Goal: Information Seeking & Learning: Learn about a topic

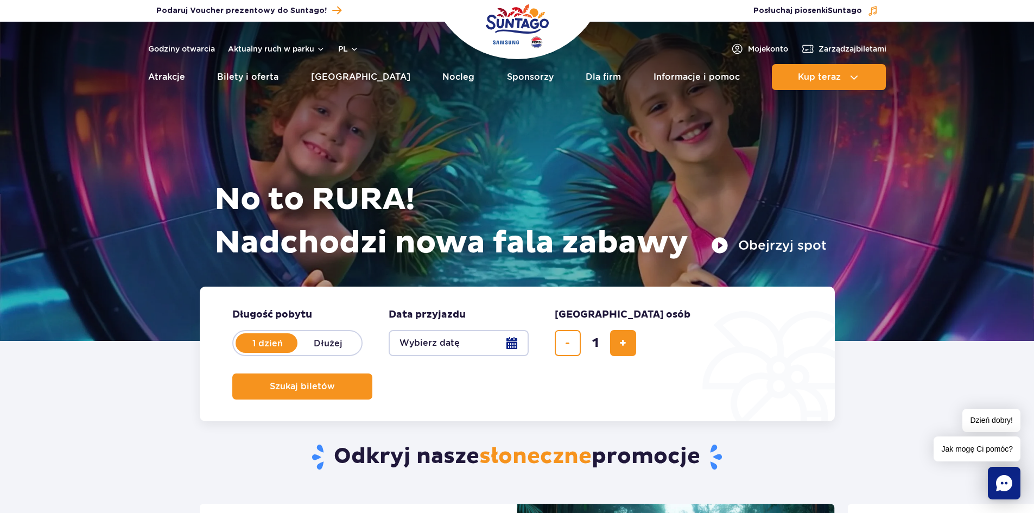
click at [724, 243] on button "Obejrzyj spot" at bounding box center [769, 245] width 116 height 17
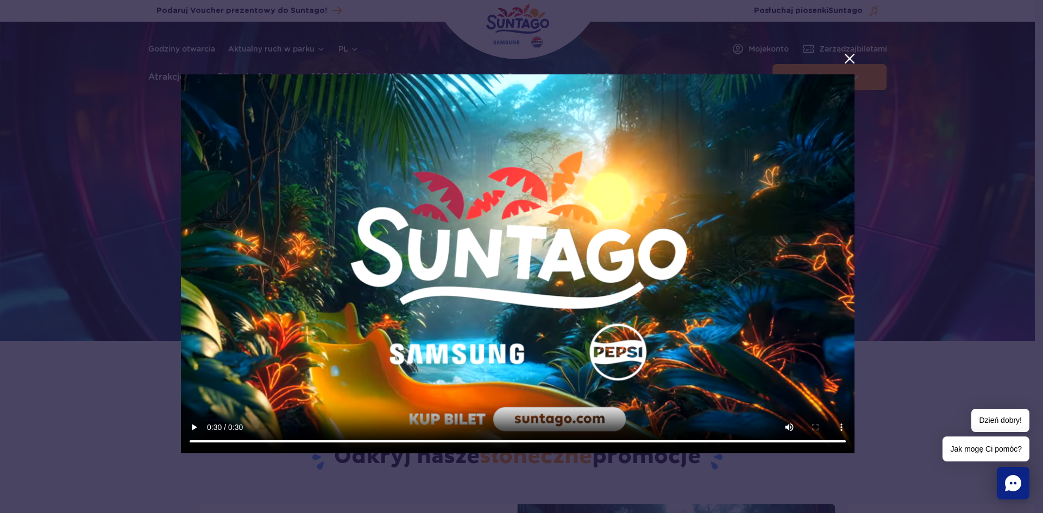
click at [847, 58] on button "menu.aria_label.close_suntago_spot_modal" at bounding box center [849, 59] width 14 height 14
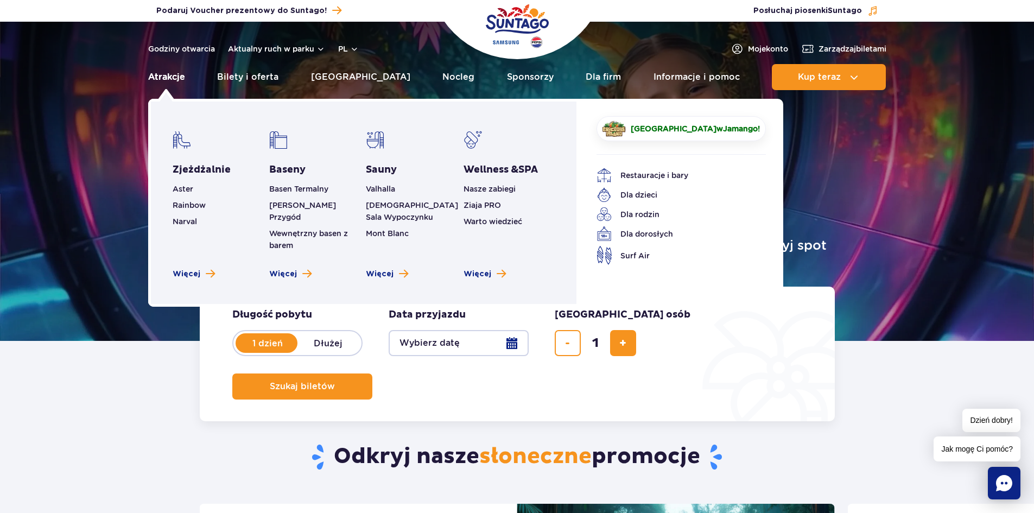
click at [183, 78] on link "Atrakcje" at bounding box center [166, 77] width 37 height 26
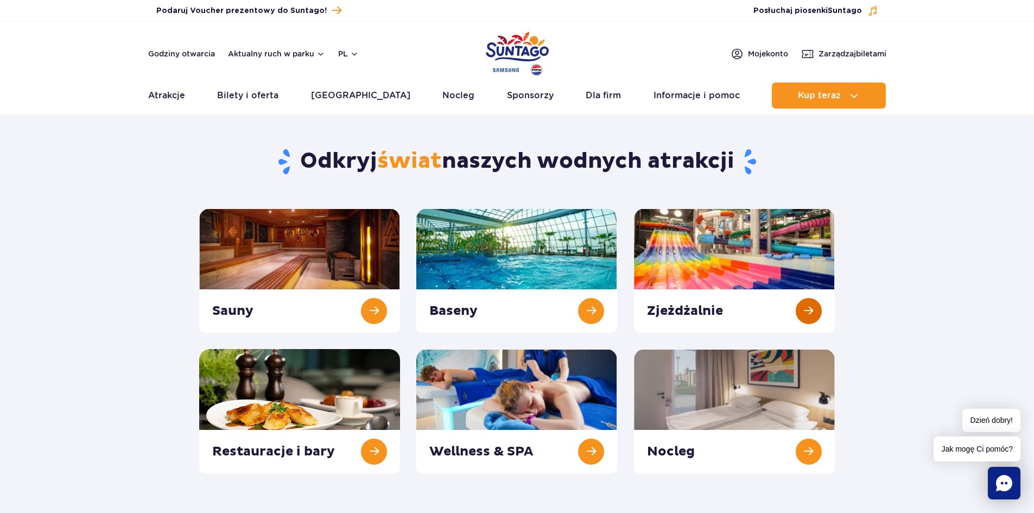
click at [703, 310] on link at bounding box center [734, 271] width 201 height 124
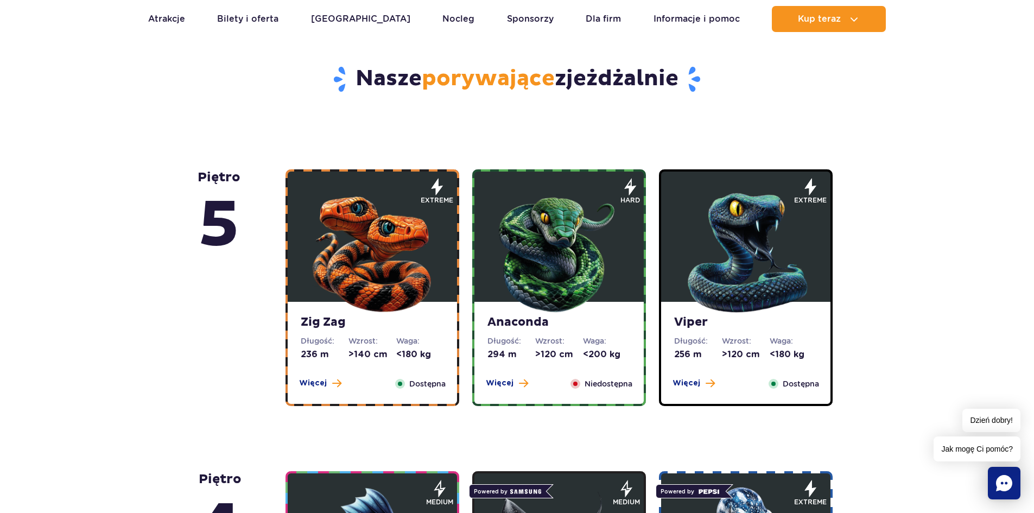
scroll to position [543, 0]
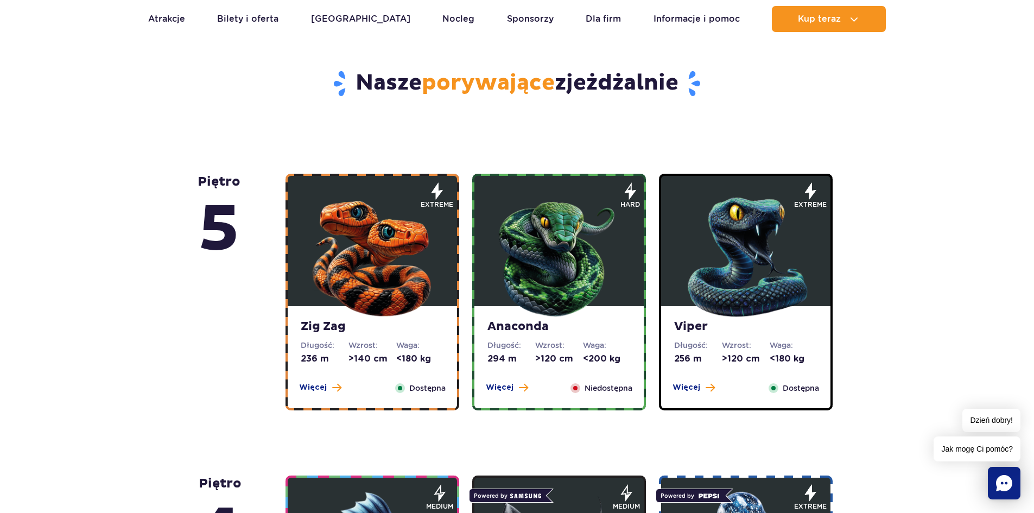
click at [554, 292] on img at bounding box center [559, 255] width 130 height 130
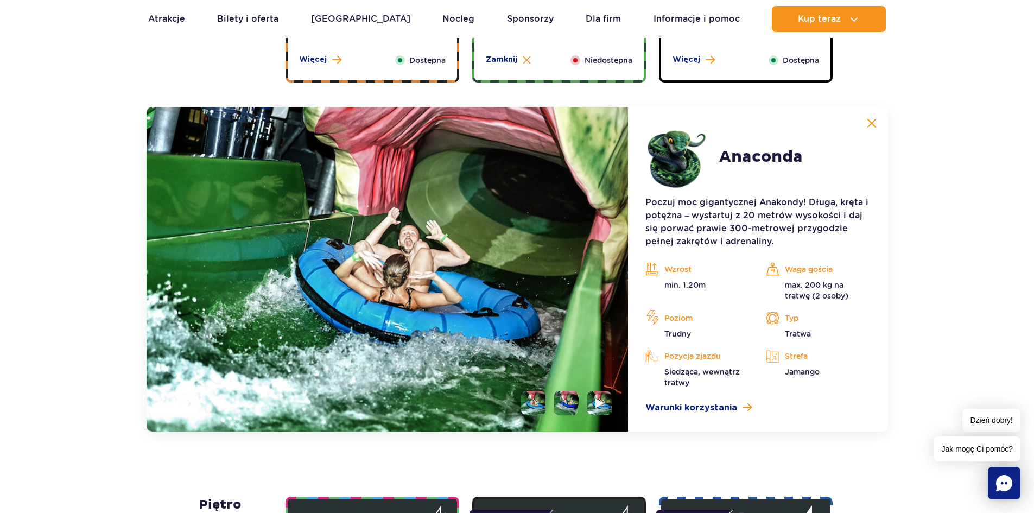
scroll to position [913, 0]
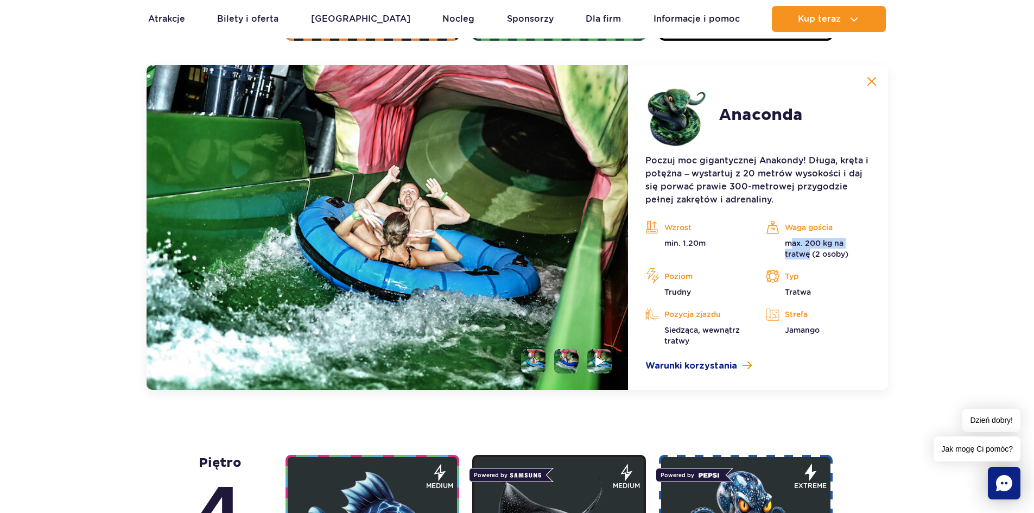
drag, startPoint x: 793, startPoint y: 248, endPoint x: 809, endPoint y: 254, distance: 17.4
click at [809, 254] on p "max. 200 kg na tratwę (2 osoby)" at bounding box center [818, 249] width 104 height 22
drag, startPoint x: 663, startPoint y: 244, endPoint x: 741, endPoint y: 263, distance: 80.5
click at [741, 263] on div "Wzrost min. 1.20m Waga gościa max. 200 kg na tratwę (2 osoby) Poziom Trudny Typ…" at bounding box center [758, 282] width 241 height 127
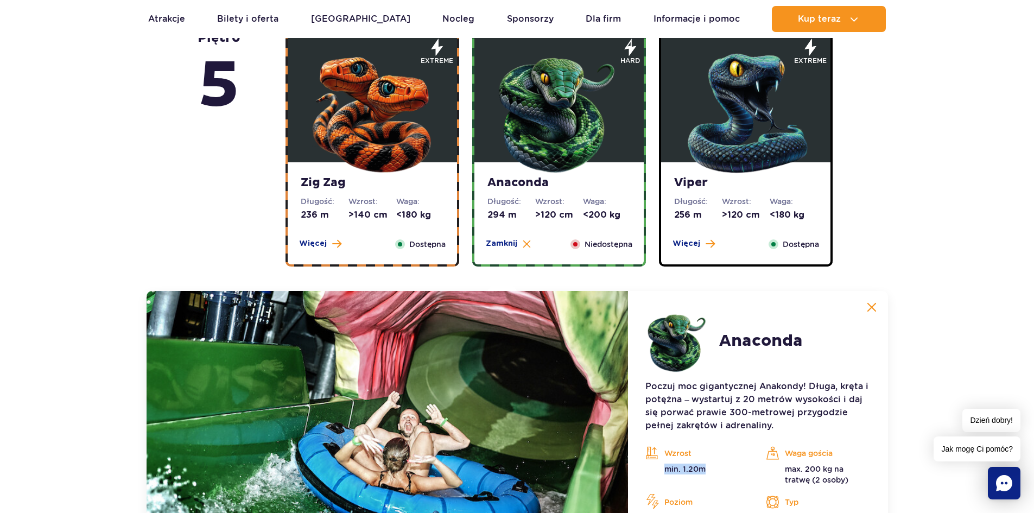
scroll to position [533, 0]
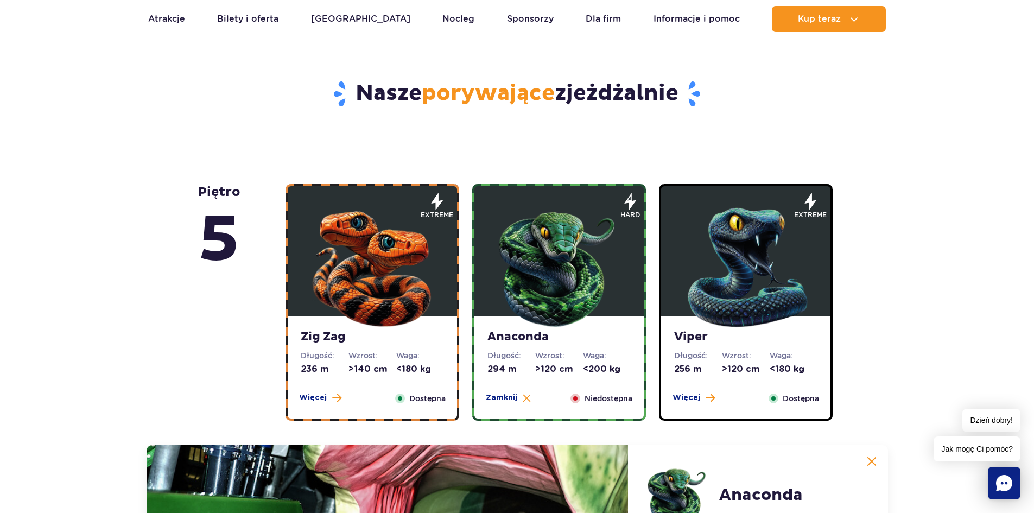
click at [350, 292] on img at bounding box center [372, 265] width 130 height 130
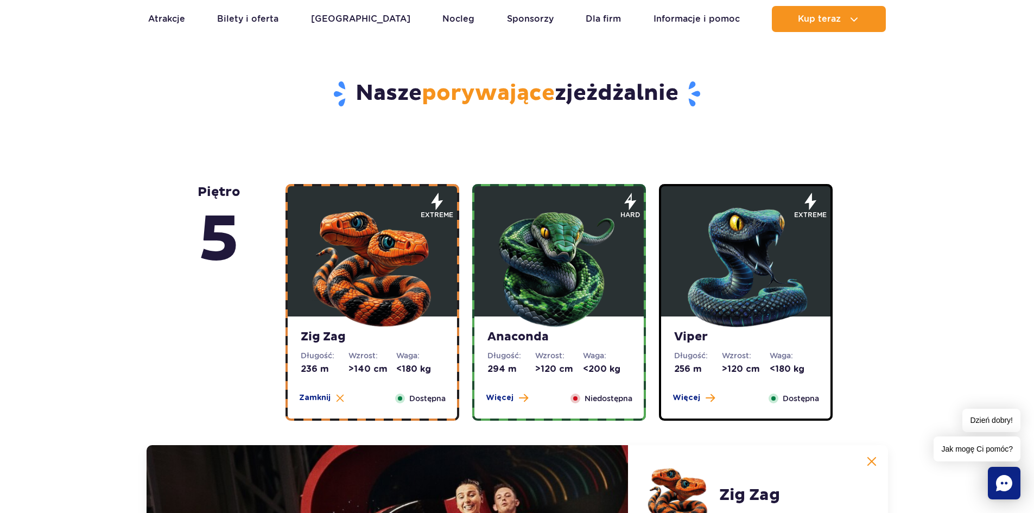
click at [569, 242] on img at bounding box center [559, 265] width 130 height 130
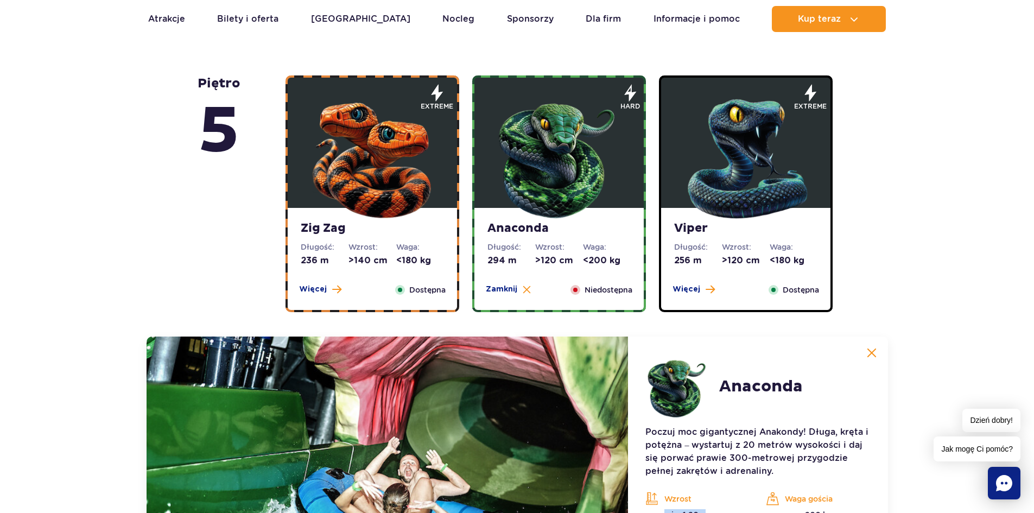
click at [354, 168] on img at bounding box center [372, 156] width 130 height 130
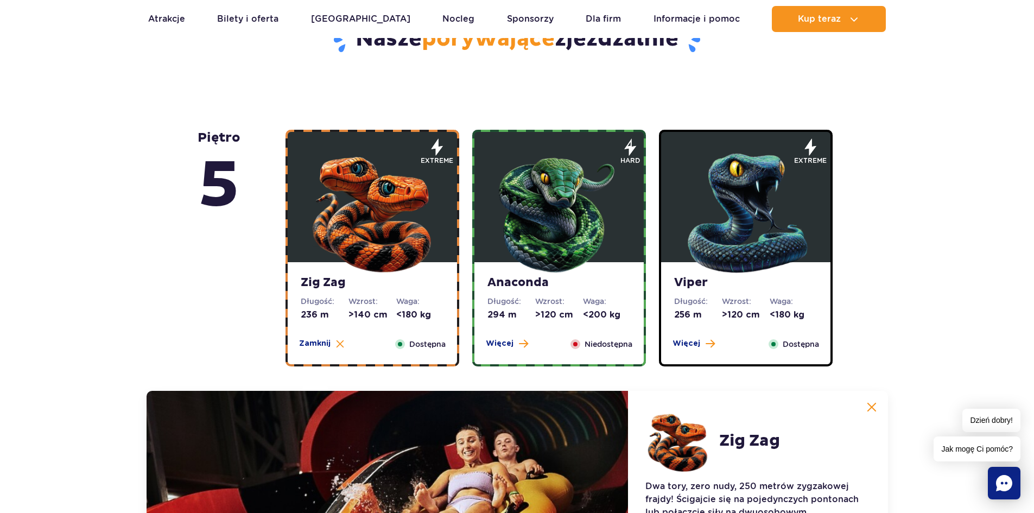
scroll to position [913, 0]
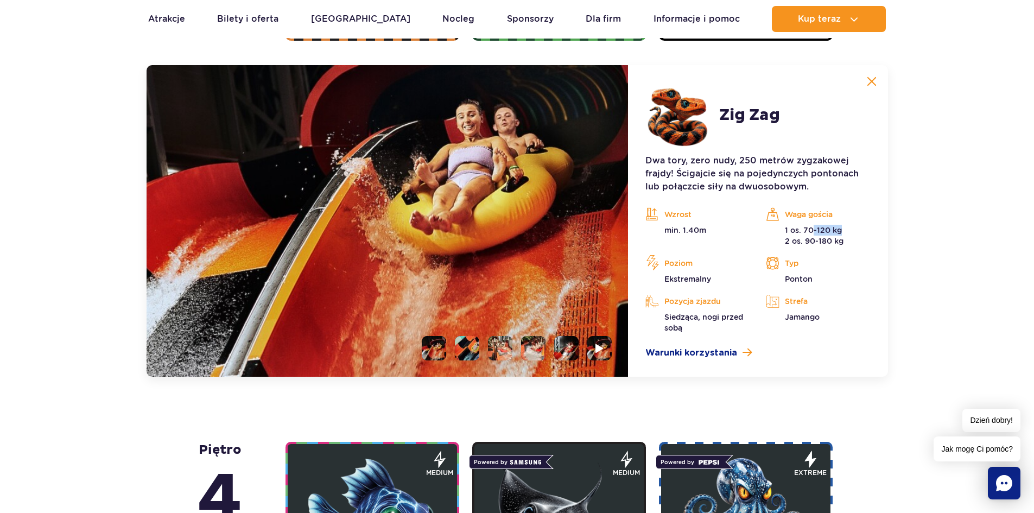
drag, startPoint x: 815, startPoint y: 227, endPoint x: 846, endPoint y: 228, distance: 31.0
click at [846, 228] on p "1 os. 70-120 kg 2 os. 90-180 kg" at bounding box center [818, 236] width 104 height 22
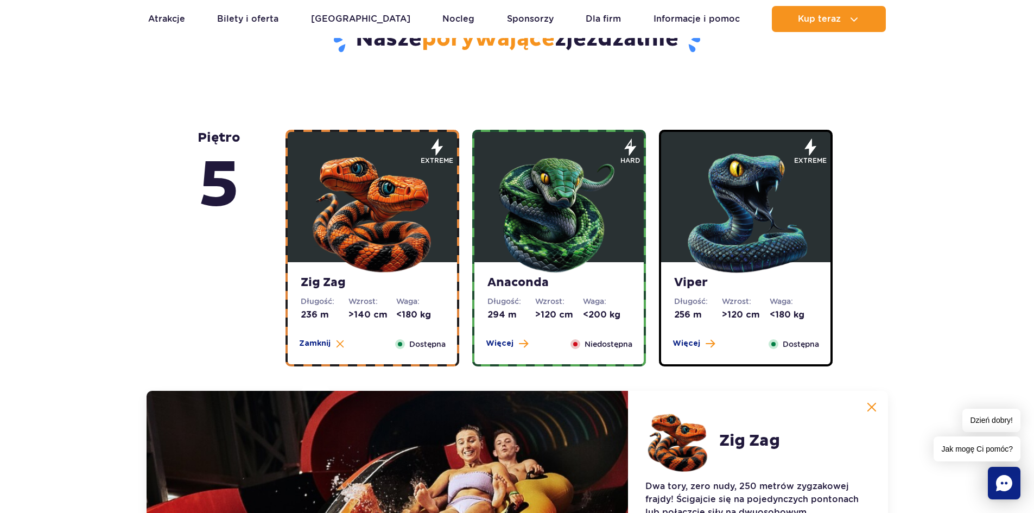
click at [739, 197] on img at bounding box center [746, 211] width 130 height 130
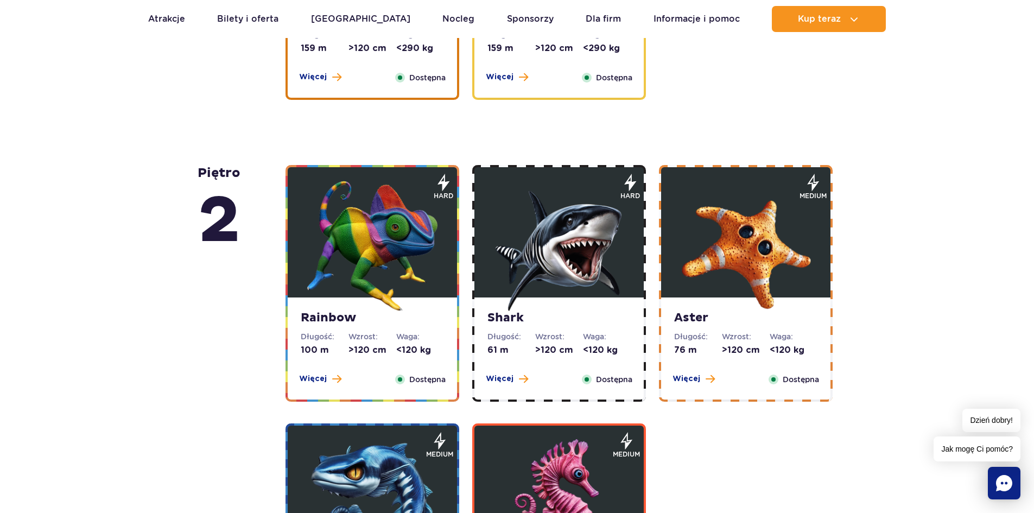
scroll to position [2053, 0]
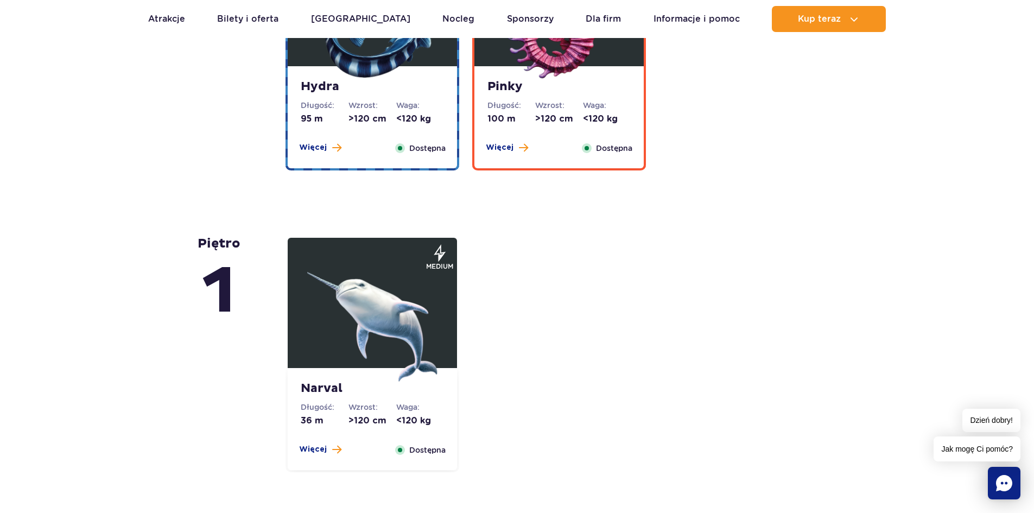
click at [345, 333] on img at bounding box center [372, 316] width 130 height 130
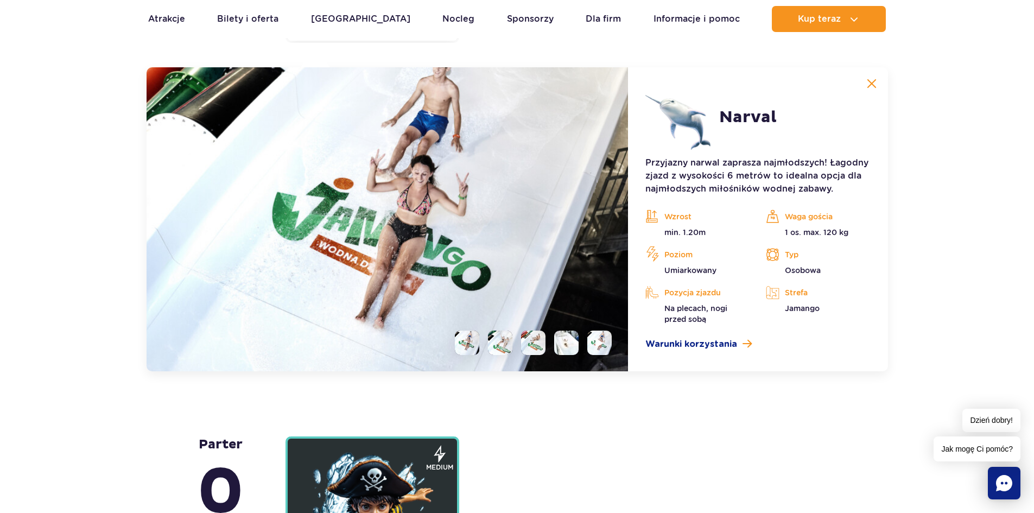
scroll to position [2638, 0]
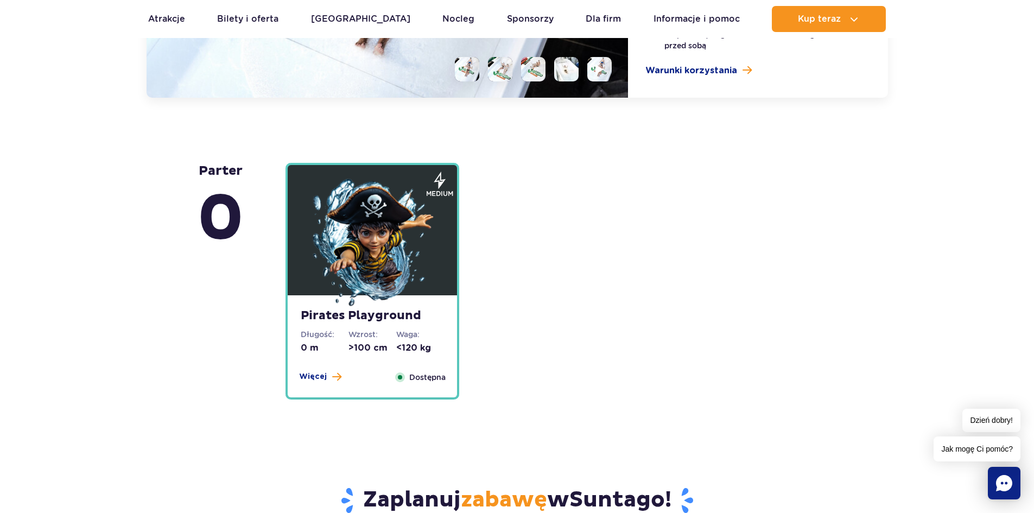
click at [366, 253] on img at bounding box center [372, 244] width 130 height 130
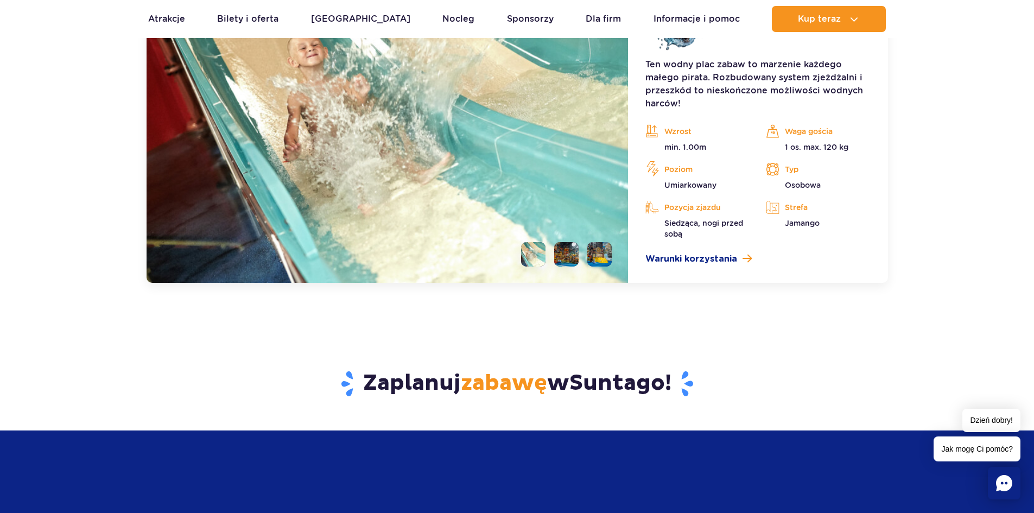
scroll to position [2885, 0]
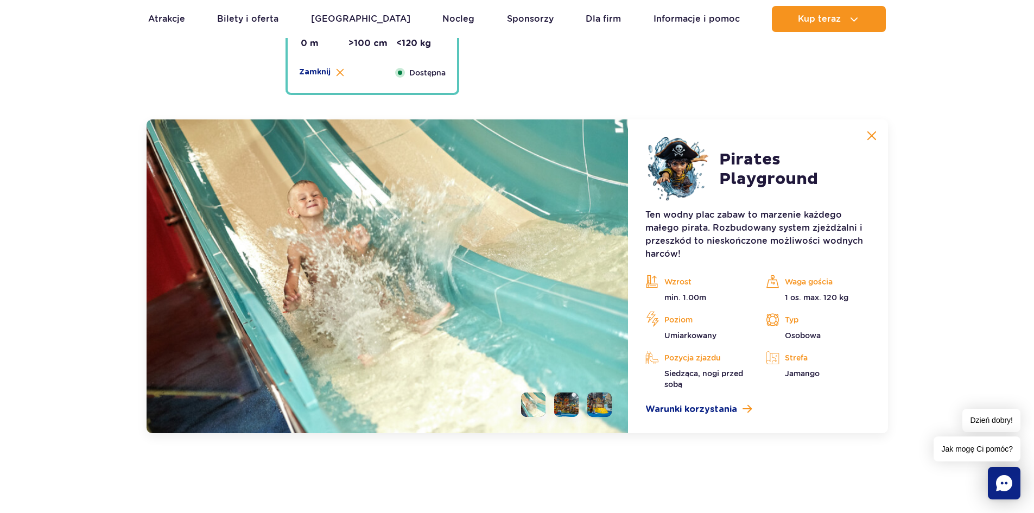
click at [565, 402] on li at bounding box center [566, 405] width 24 height 24
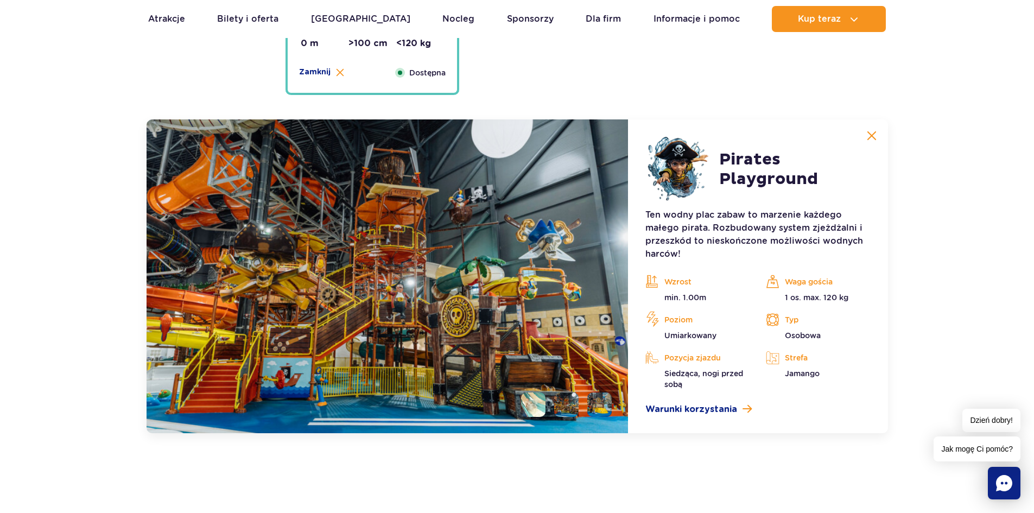
click at [602, 409] on li at bounding box center [600, 405] width 24 height 24
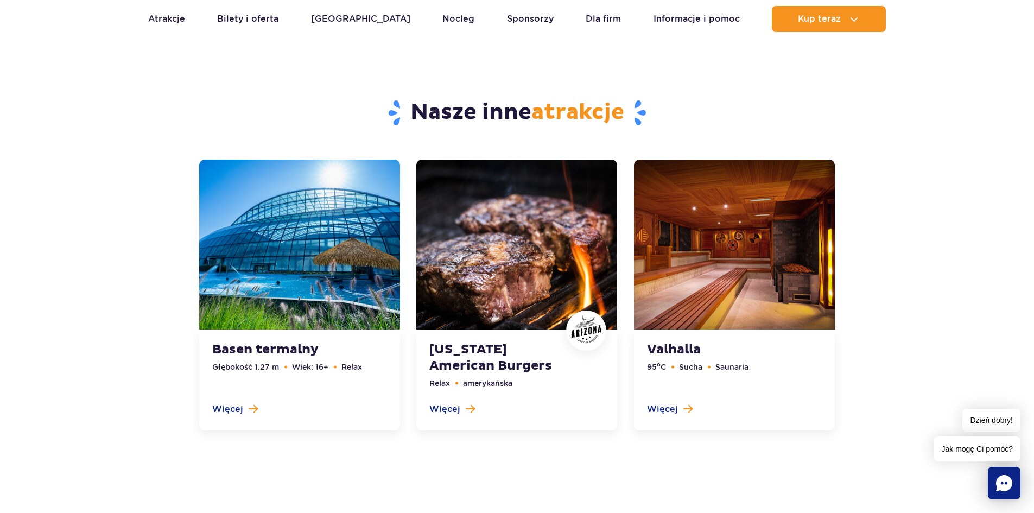
scroll to position [3645, 0]
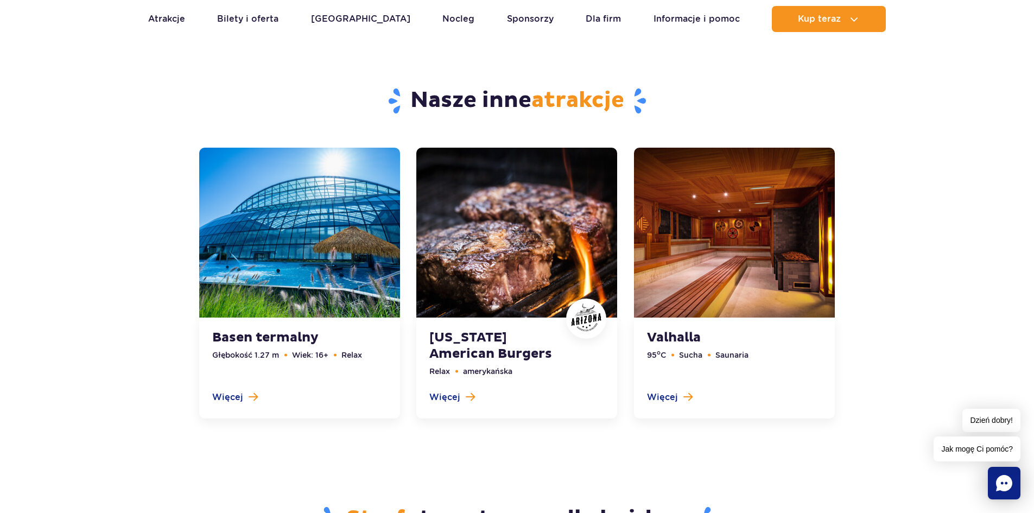
click at [277, 339] on link at bounding box center [299, 283] width 201 height 271
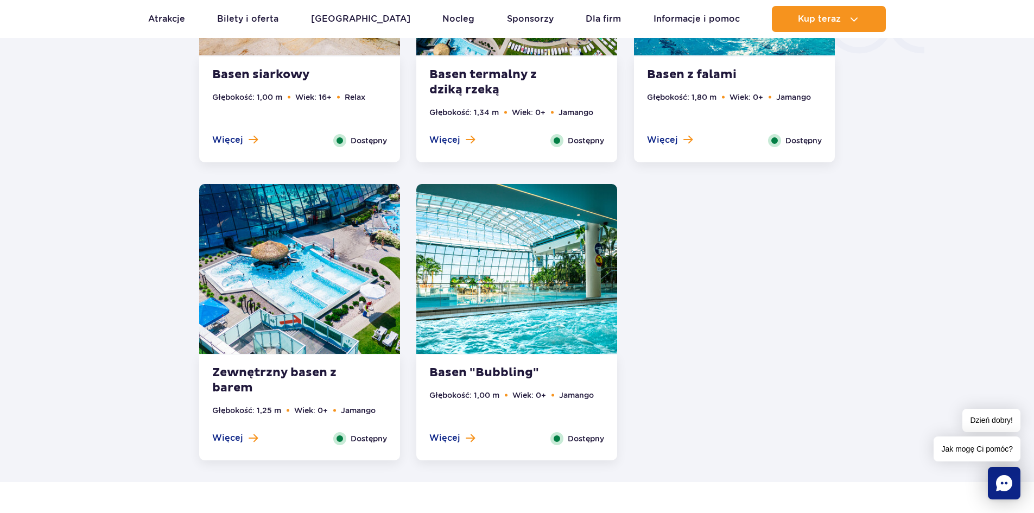
scroll to position [1996, 0]
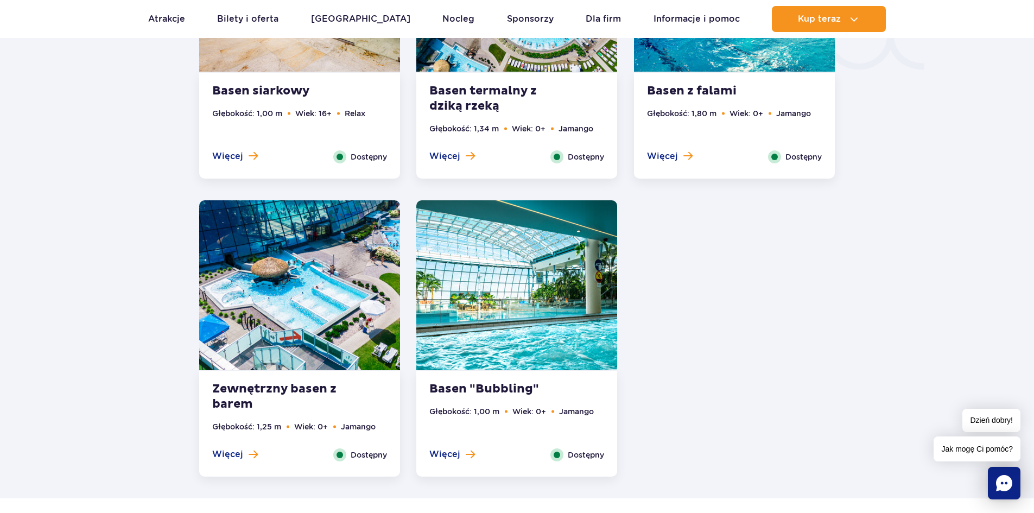
click at [486, 390] on strong "Basen "Bubbling"" at bounding box center [495, 389] width 131 height 15
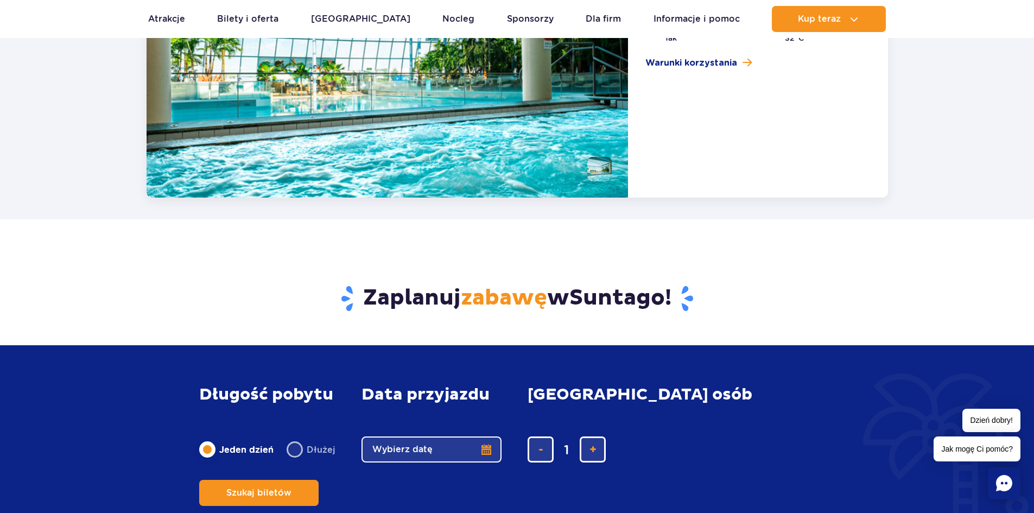
scroll to position [2266, 0]
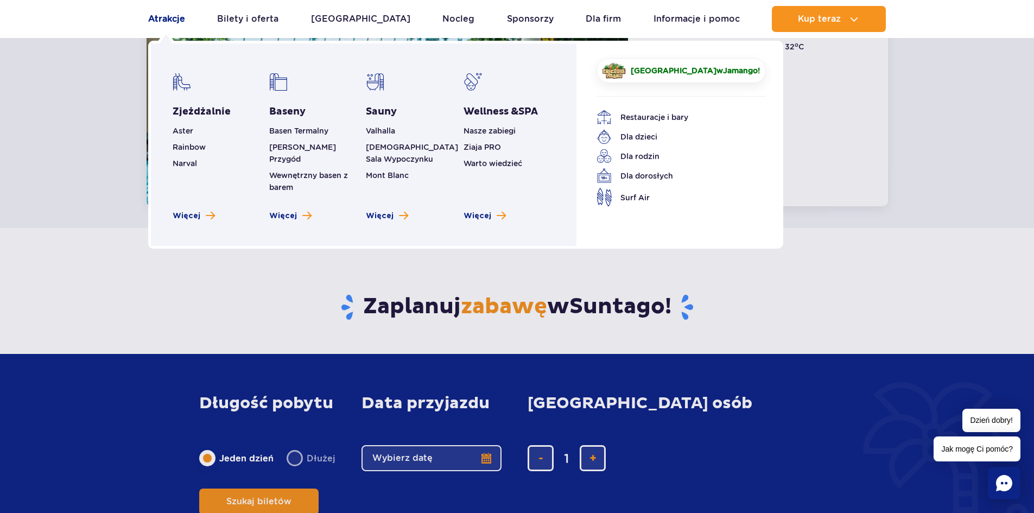
click at [154, 24] on link "Atrakcje" at bounding box center [166, 19] width 37 height 26
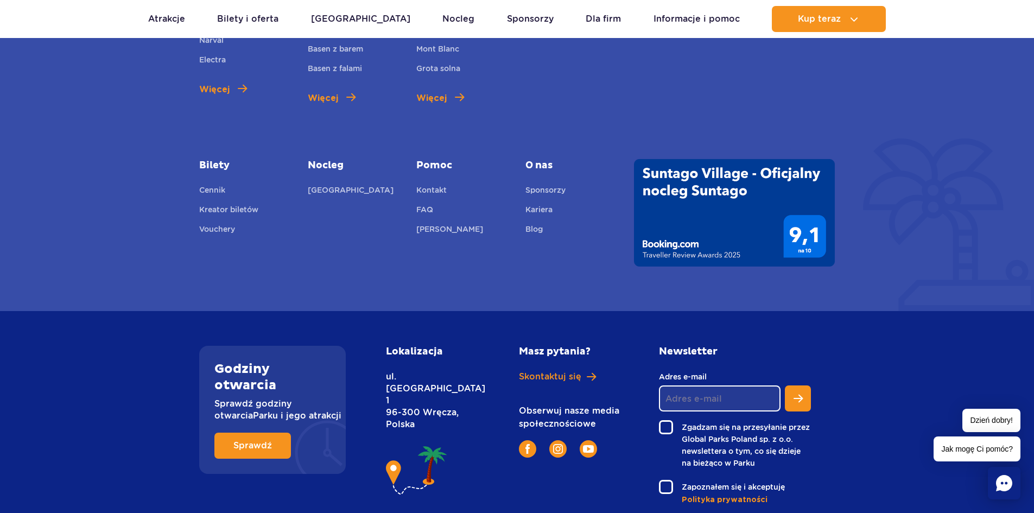
scroll to position [1741, 0]
